Goal: Check status: Check status

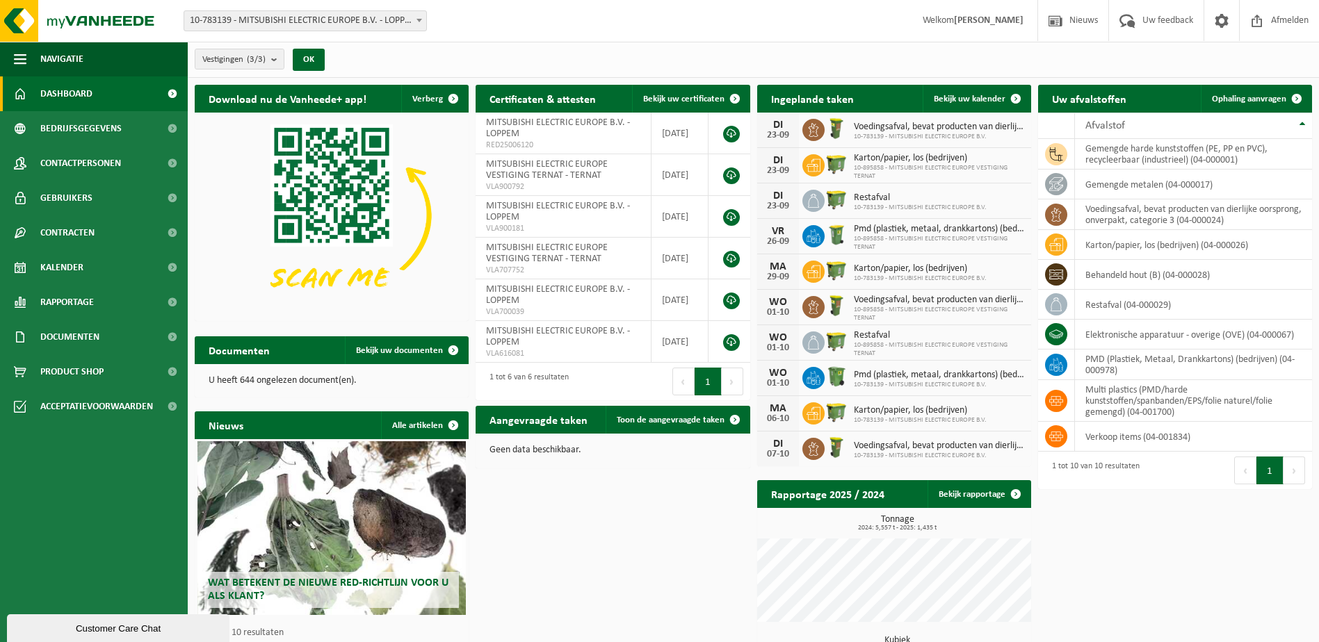
click at [428, 333] on div "Documenten Bekijk uw documenten U heeft 644 ongelezen document(en)." at bounding box center [331, 367] width 281 height 75
click at [436, 347] on span "Bekijk uw documenten" at bounding box center [399, 350] width 87 height 9
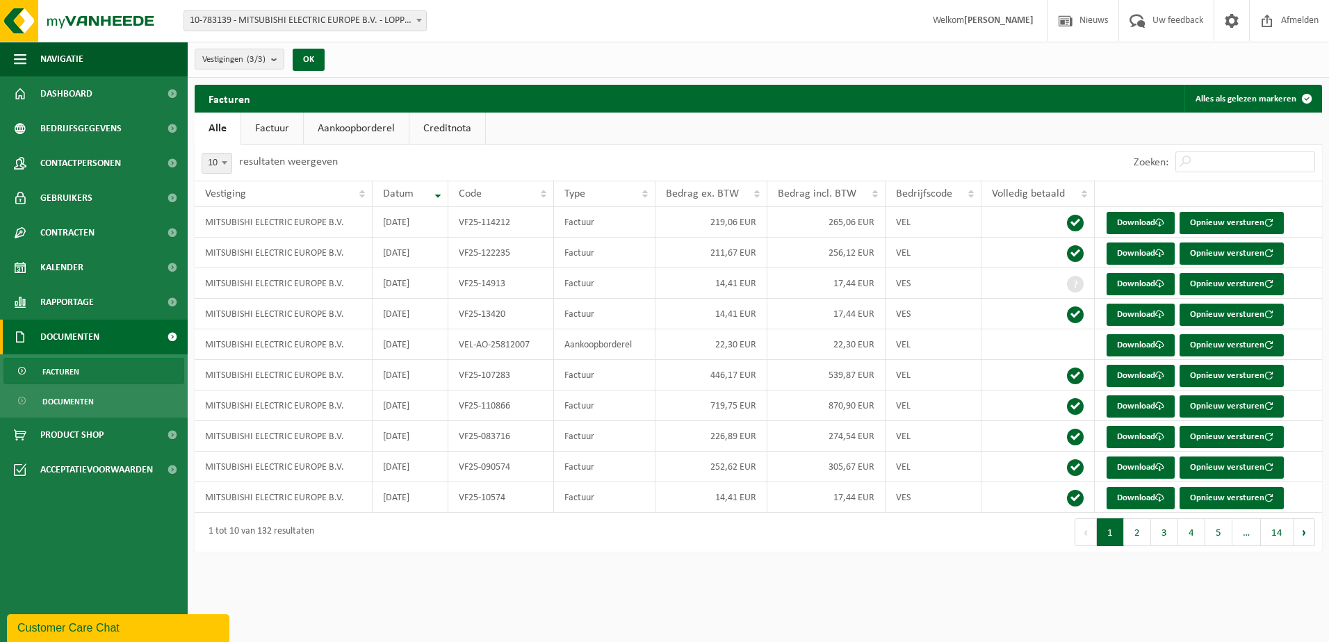
click at [360, 127] on link "Aankoopborderel" at bounding box center [356, 129] width 105 height 32
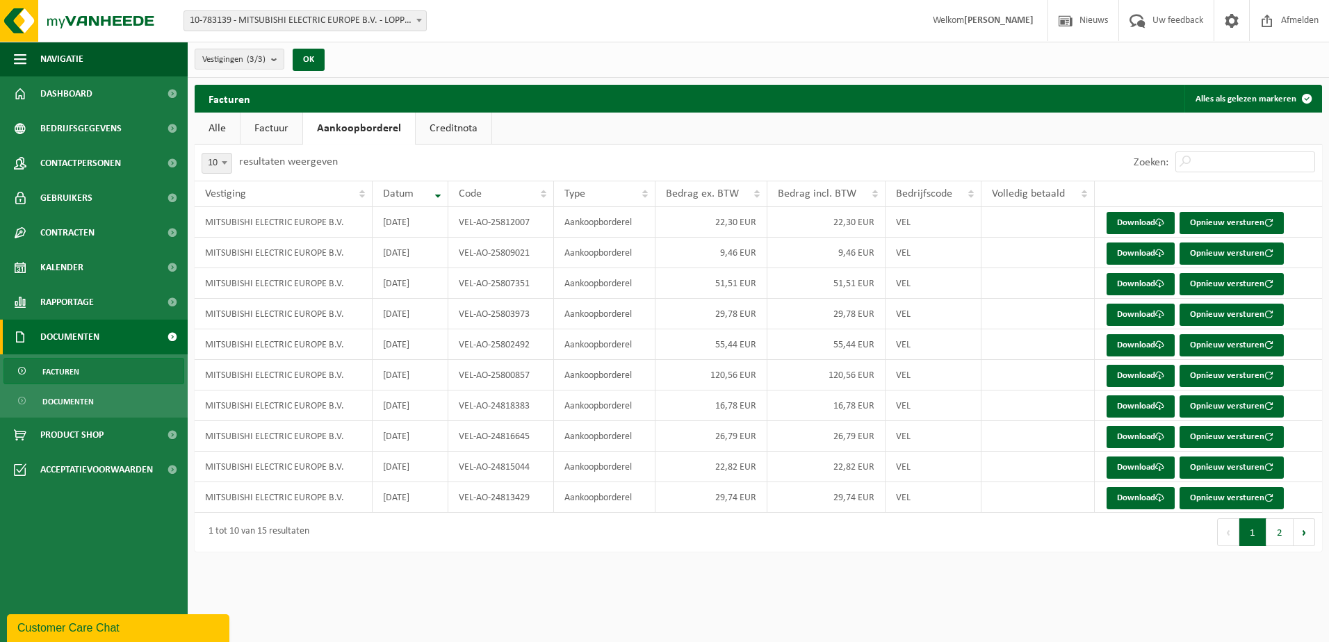
click at [293, 117] on link "Factuur" at bounding box center [272, 129] width 62 height 32
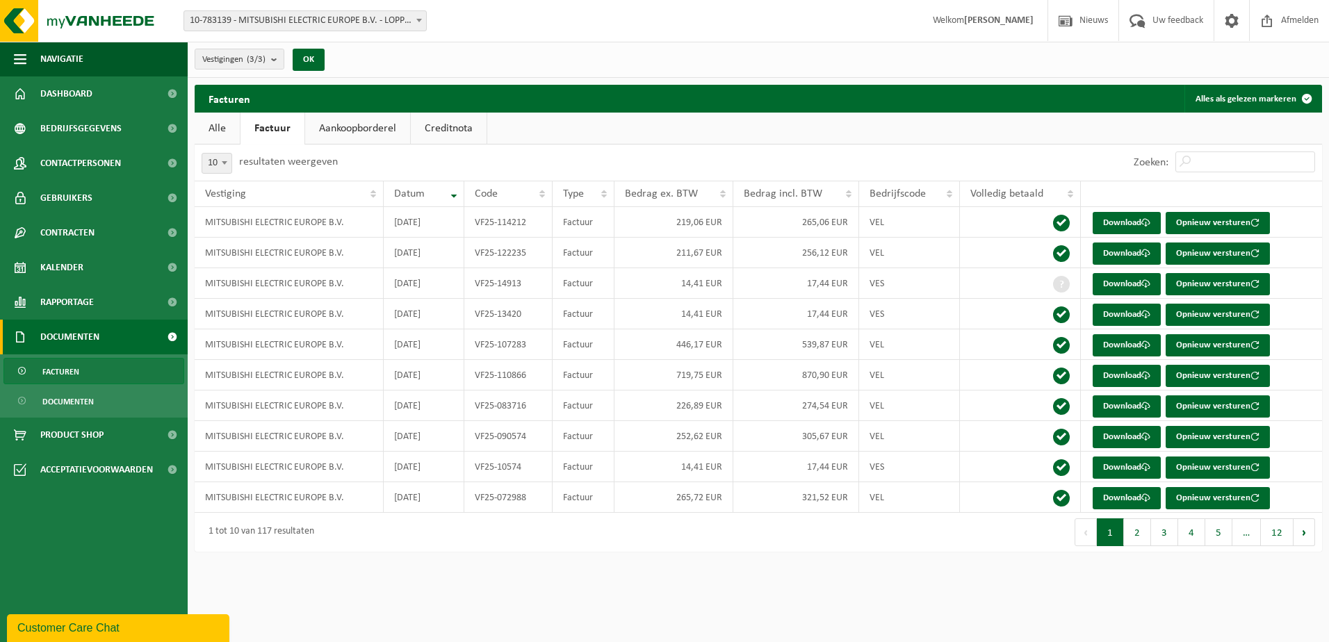
click at [451, 126] on link "Creditnota" at bounding box center [449, 129] width 76 height 32
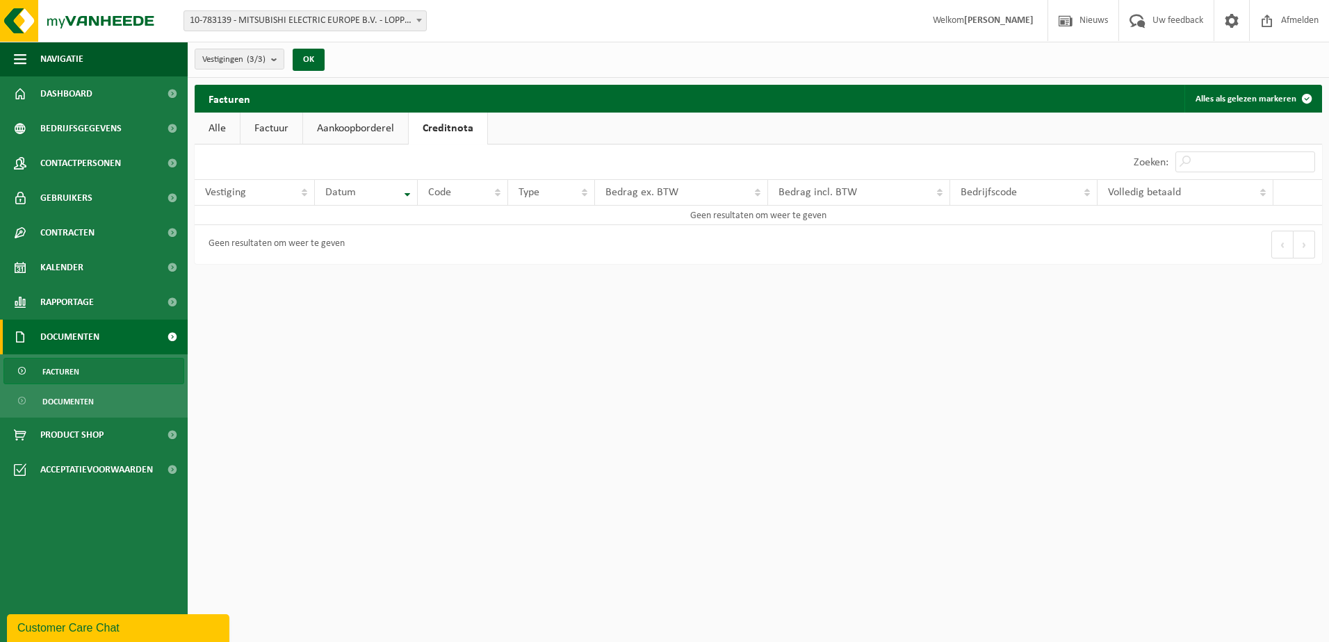
click at [377, 134] on link "Aankoopborderel" at bounding box center [355, 129] width 105 height 32
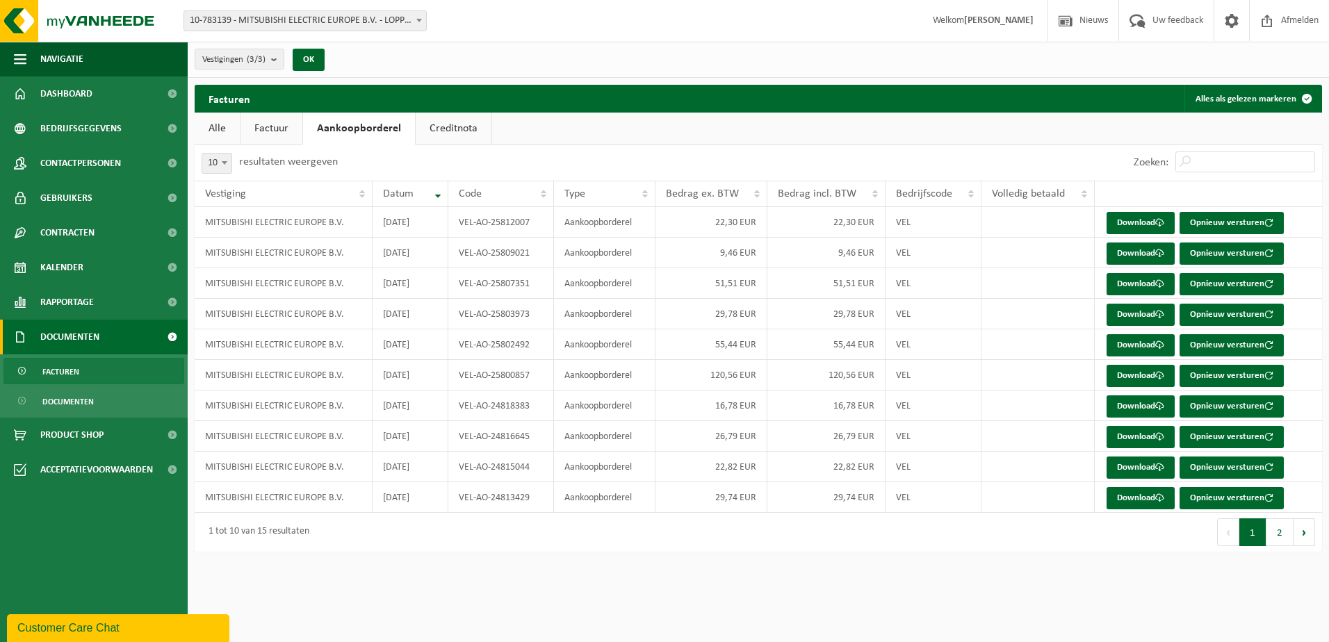
click at [266, 124] on link "Factuur" at bounding box center [272, 129] width 62 height 32
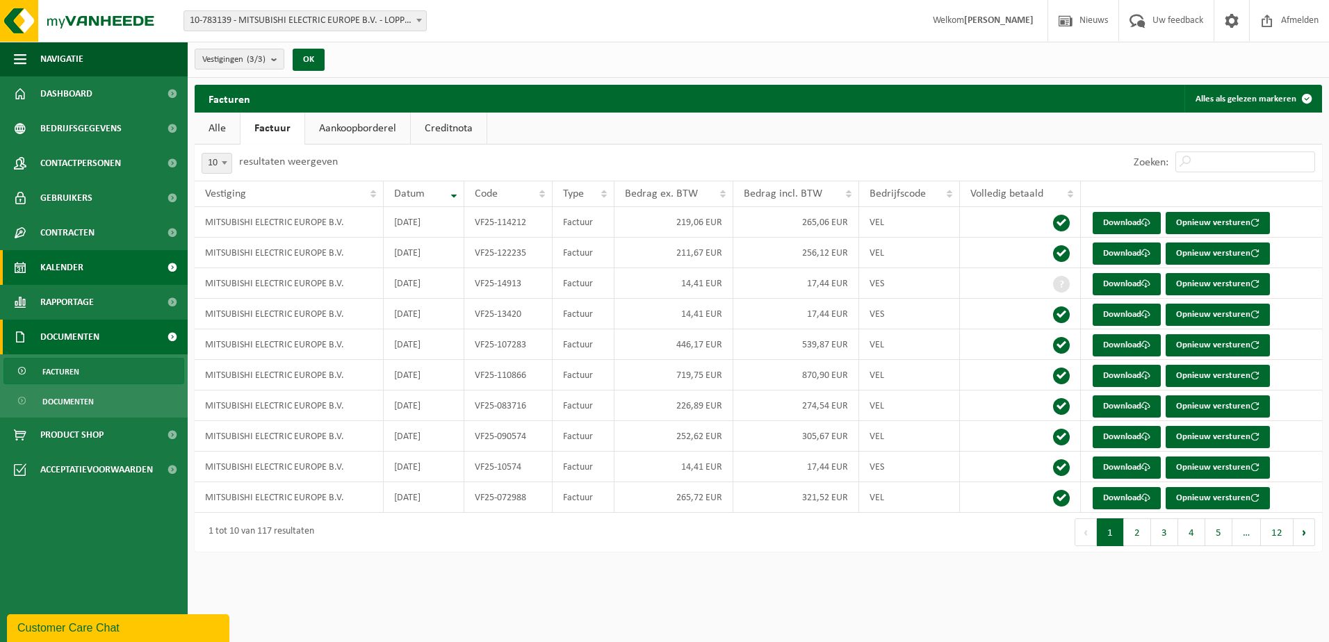
click at [83, 262] on span "Kalender" at bounding box center [61, 267] width 43 height 35
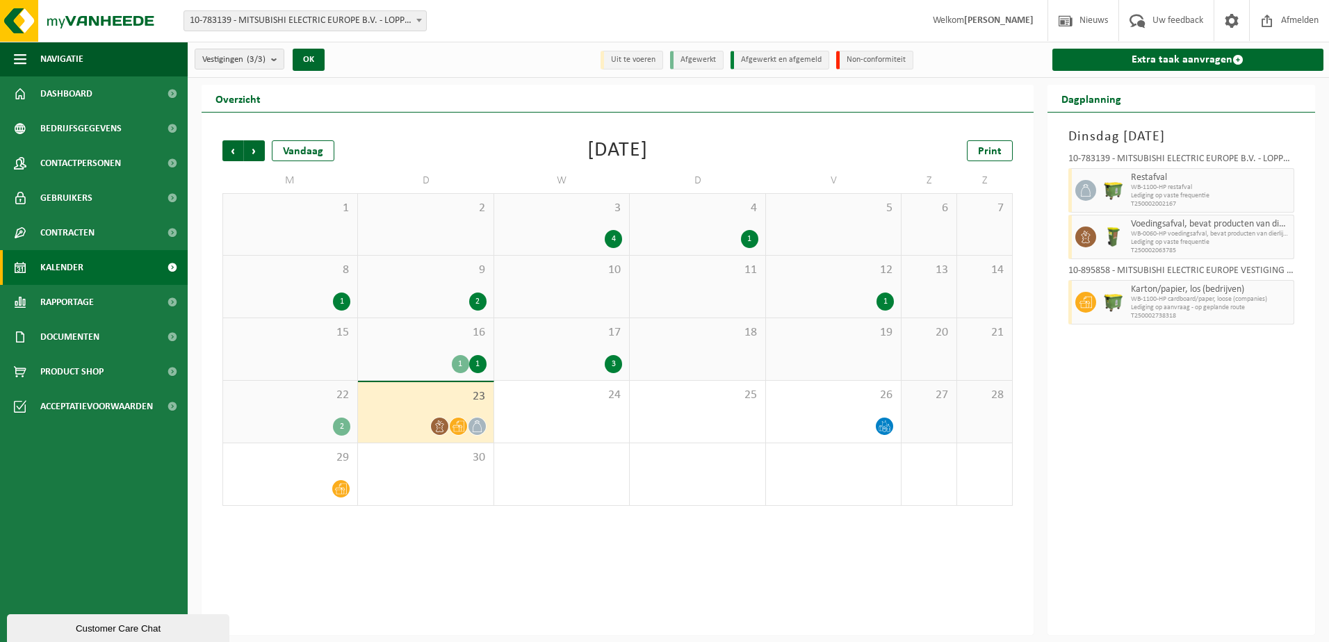
click at [341, 422] on div "2" at bounding box center [341, 427] width 17 height 18
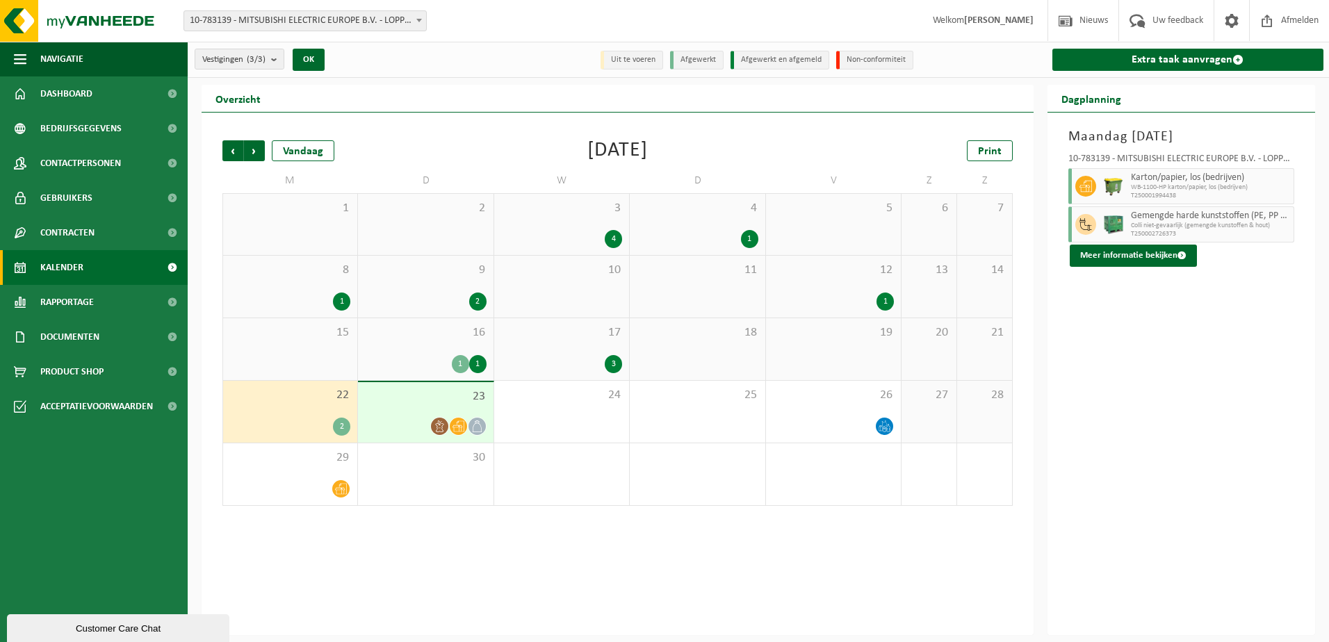
click at [1155, 184] on span "WB-1100-HP karton/papier, los (bedrijven)" at bounding box center [1211, 188] width 160 height 8
click at [1148, 263] on button "Meer informatie bekijken" at bounding box center [1133, 256] width 127 height 22
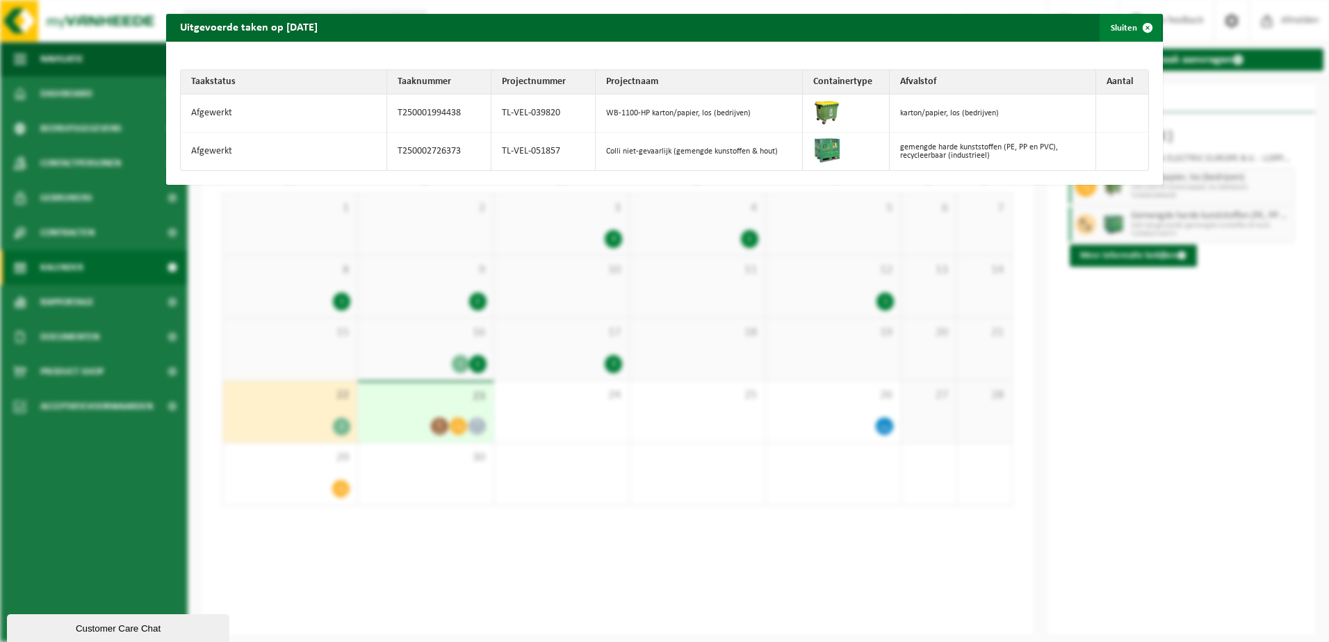
click at [1134, 31] on span "button" at bounding box center [1148, 28] width 28 height 28
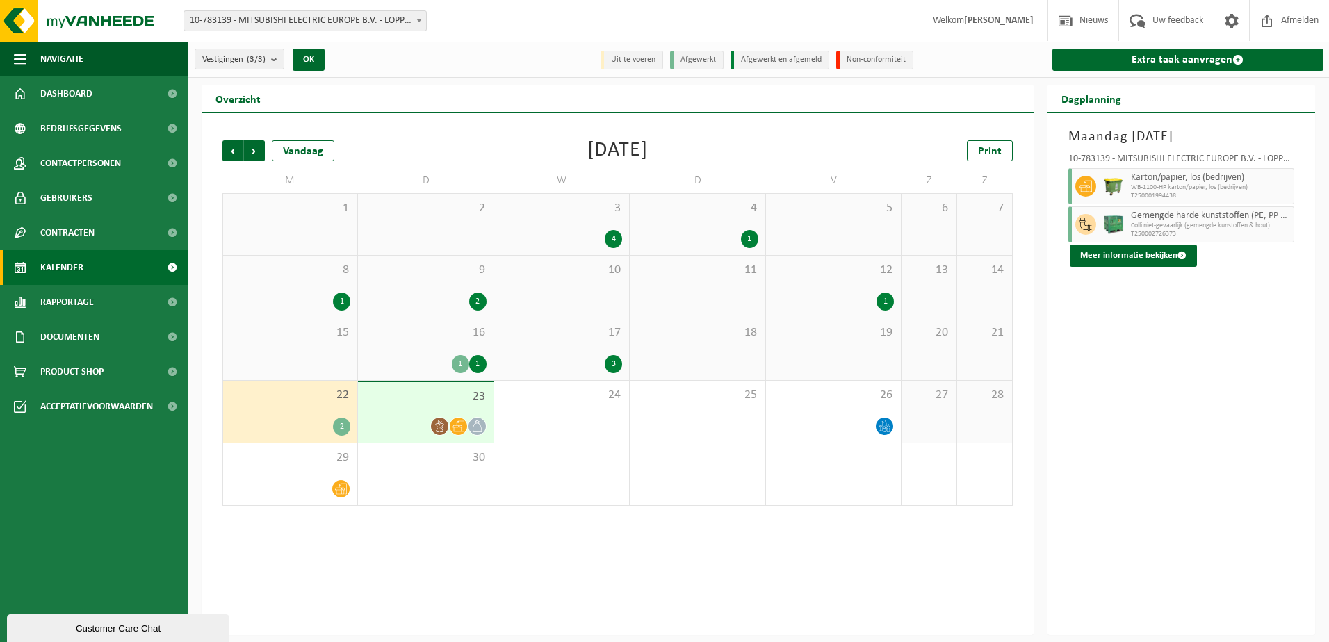
click at [453, 397] on span "23" at bounding box center [425, 396] width 121 height 15
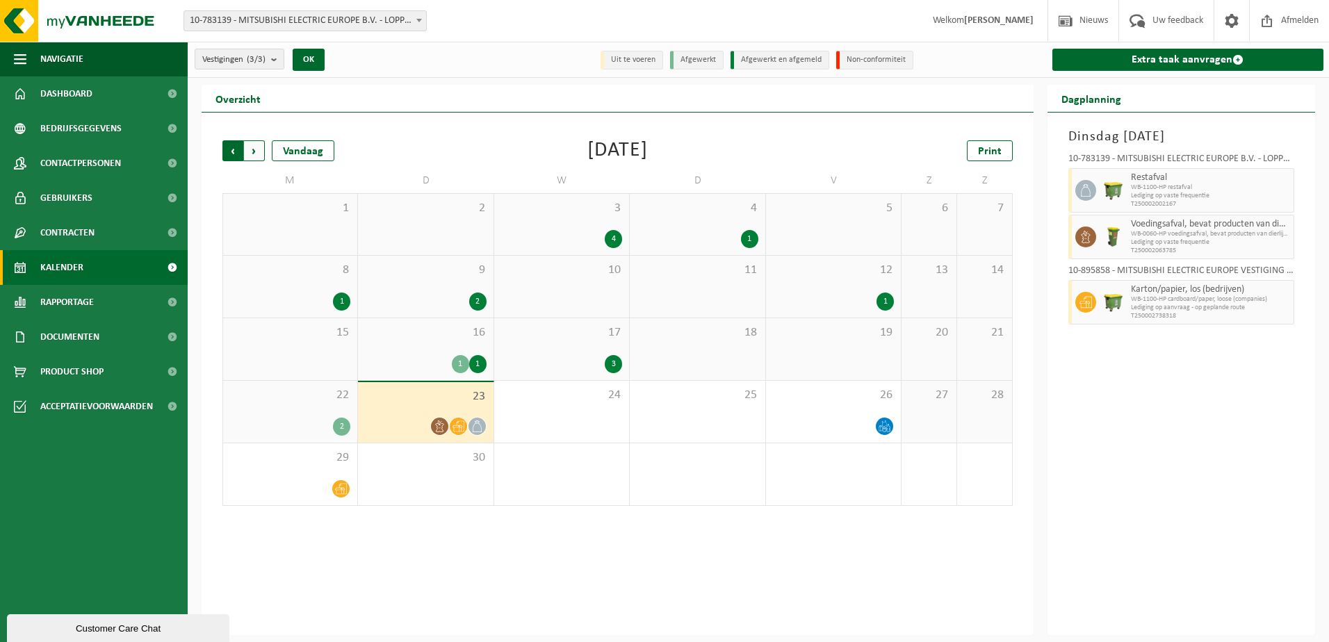
click at [254, 152] on span "Volgende" at bounding box center [254, 150] width 21 height 21
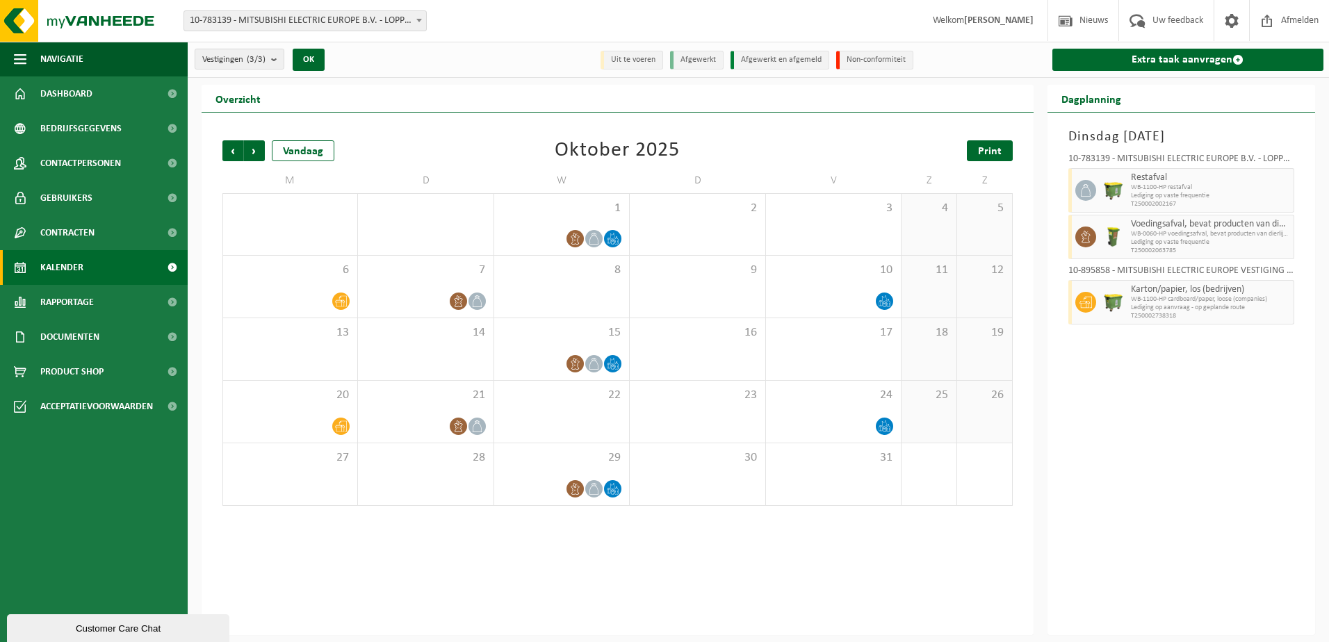
click at [1000, 149] on span "Print" at bounding box center [990, 151] width 24 height 11
